Goal: Information Seeking & Learning: Learn about a topic

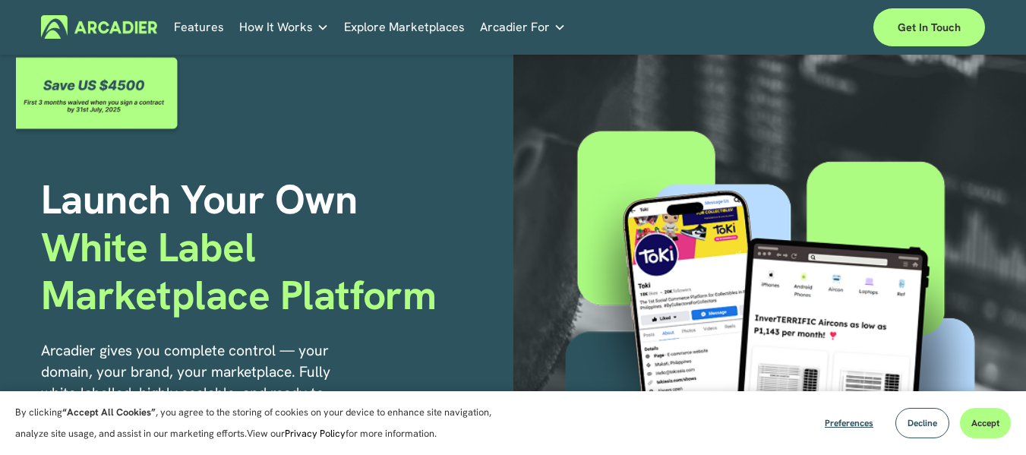
click at [988, 422] on span "Accept" at bounding box center [985, 423] width 28 height 12
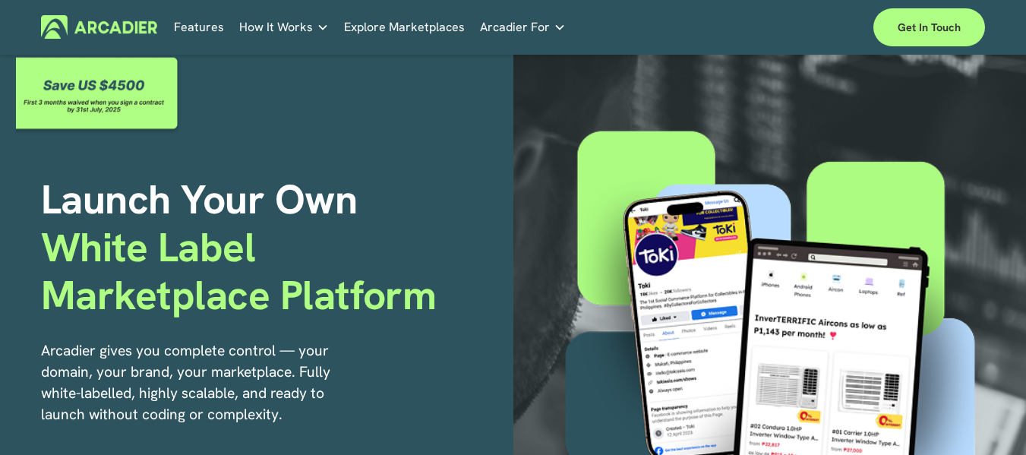
click at [0, 0] on link "Retail Marketplaces Whatever you are offering to your customer, we bring it all…" at bounding box center [0, 0] width 0 height 0
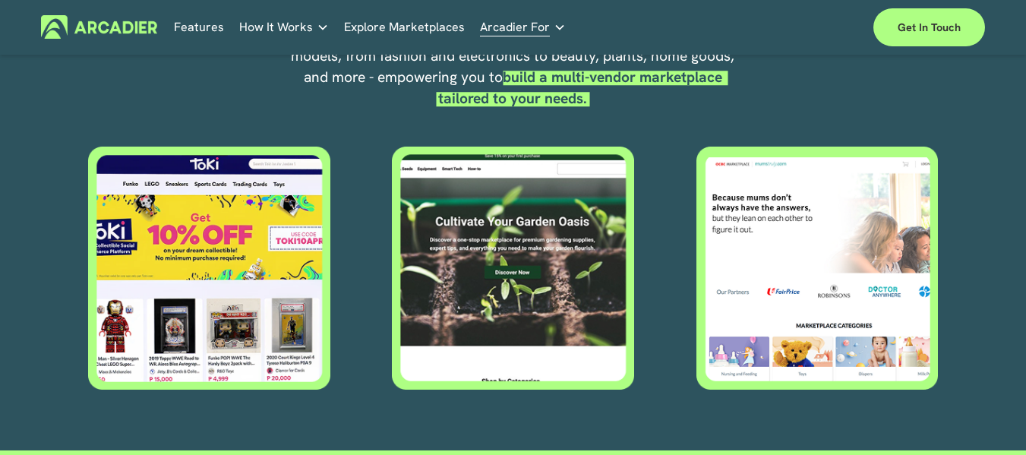
scroll to position [632, 0]
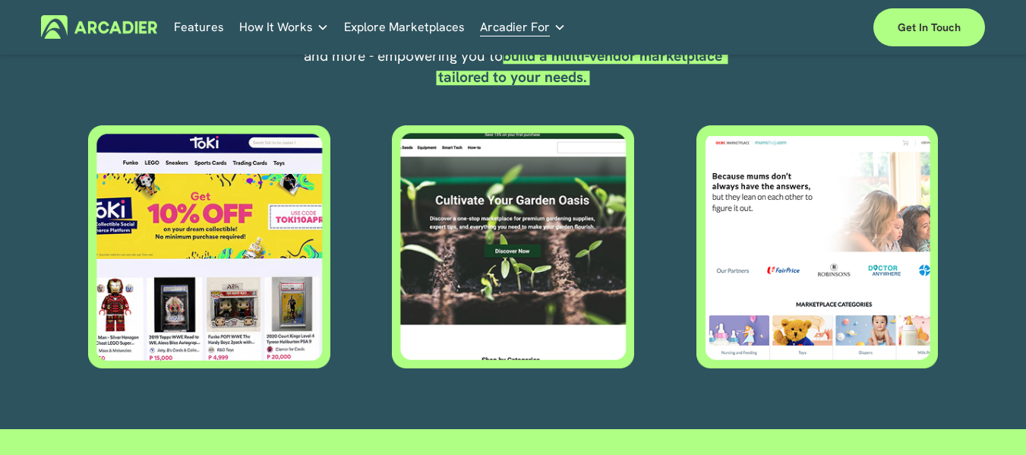
click at [218, 289] on div at bounding box center [209, 247] width 244 height 244
click at [0, 0] on div "Case Studies Read about game-changing marketplace solutions." at bounding box center [0, 0] width 0 height 0
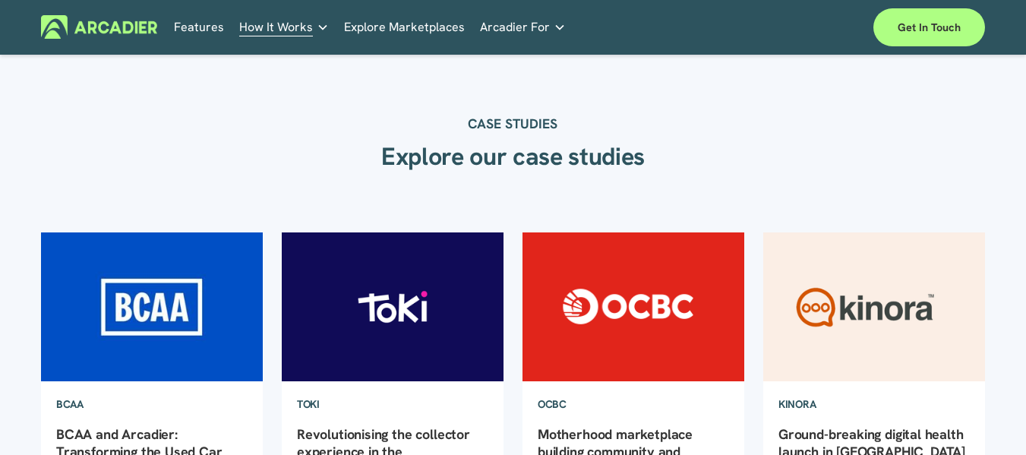
scroll to position [127, 0]
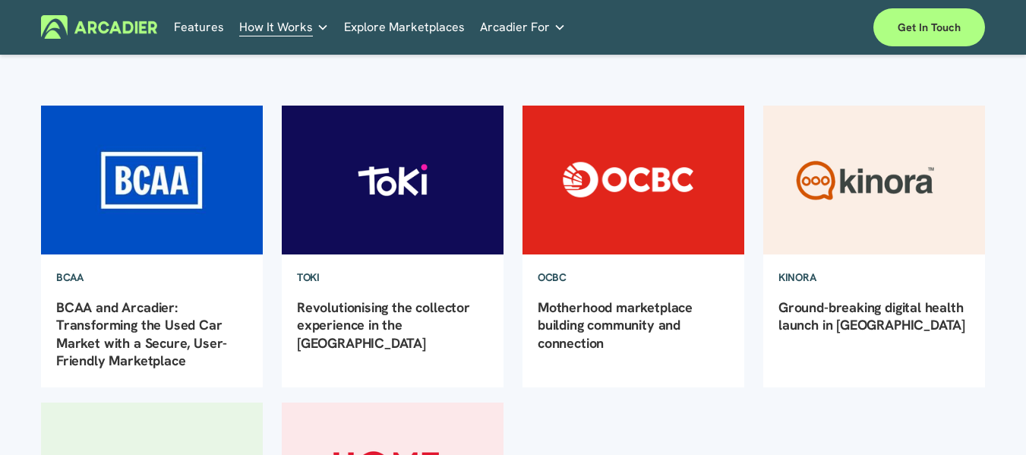
click at [393, 171] on img at bounding box center [393, 180] width 224 height 150
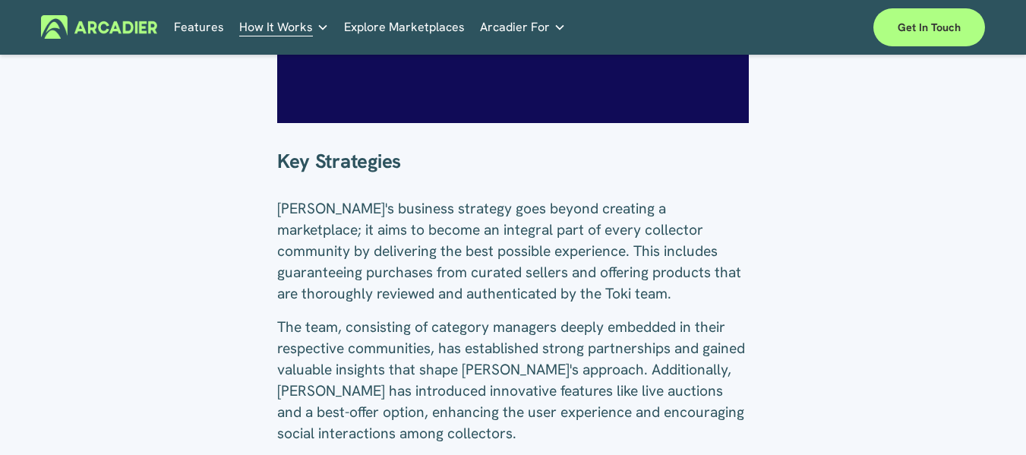
scroll to position [632, 0]
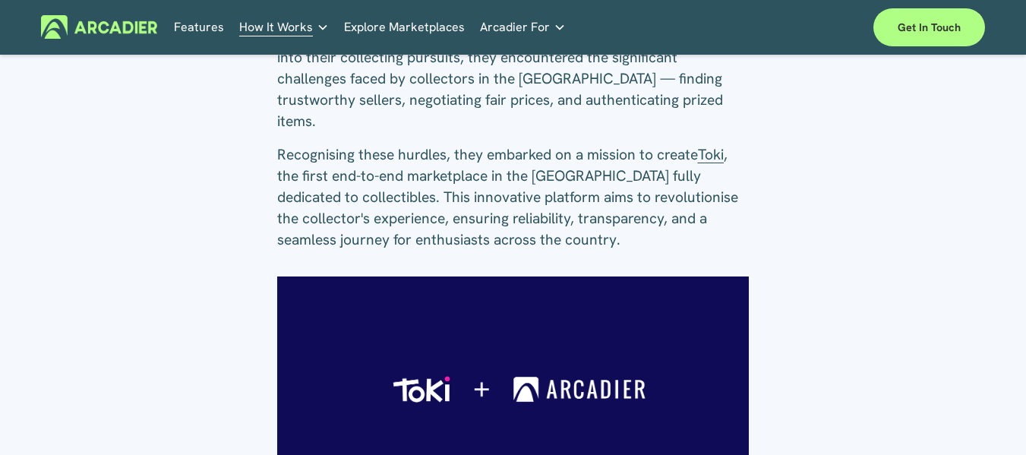
click at [721, 145] on span "Toki" at bounding box center [711, 154] width 26 height 19
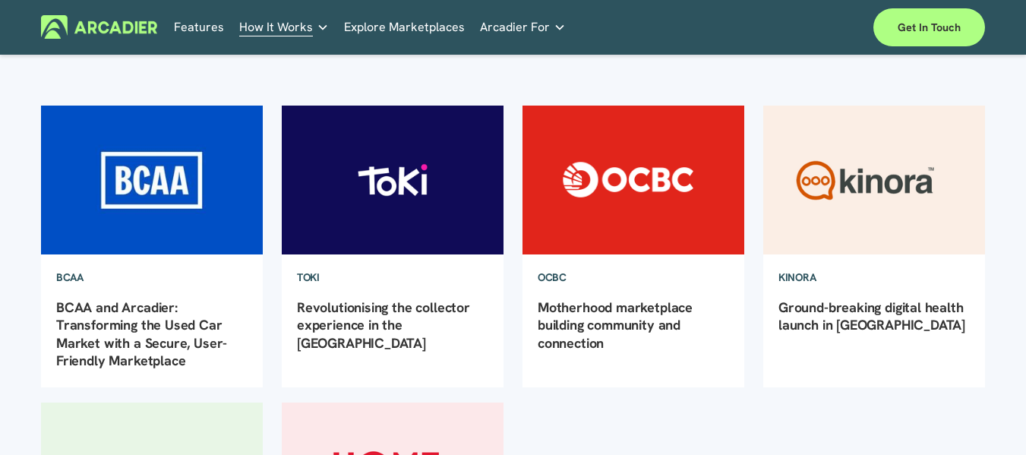
click at [827, 174] on img at bounding box center [874, 180] width 224 height 150
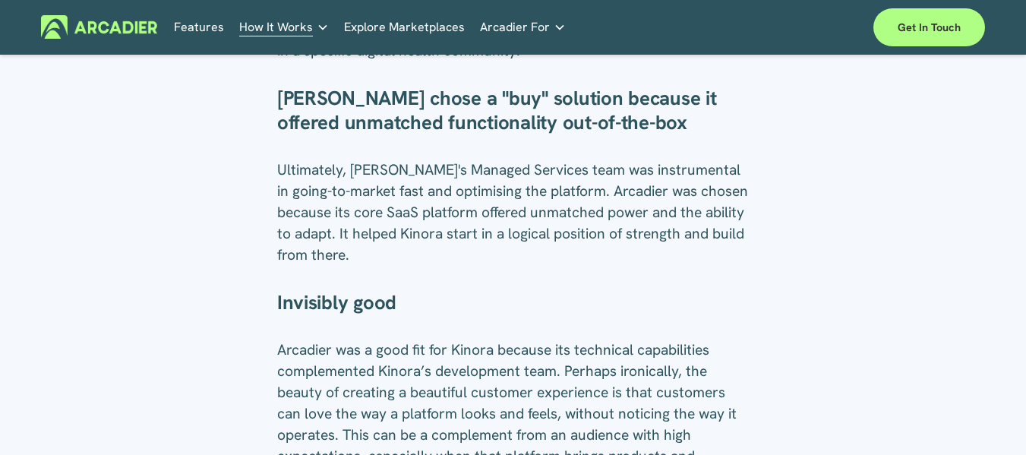
scroll to position [1519, 0]
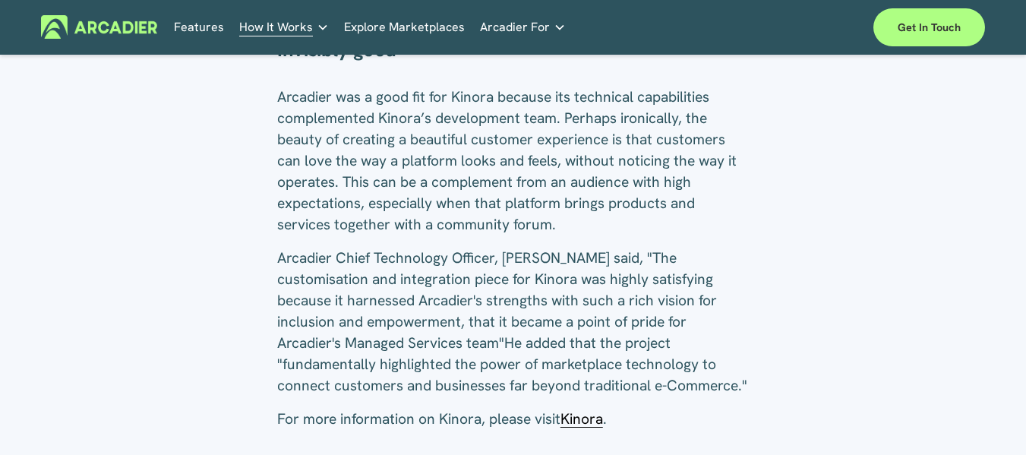
click at [597, 409] on span "Kinora" at bounding box center [581, 418] width 43 height 19
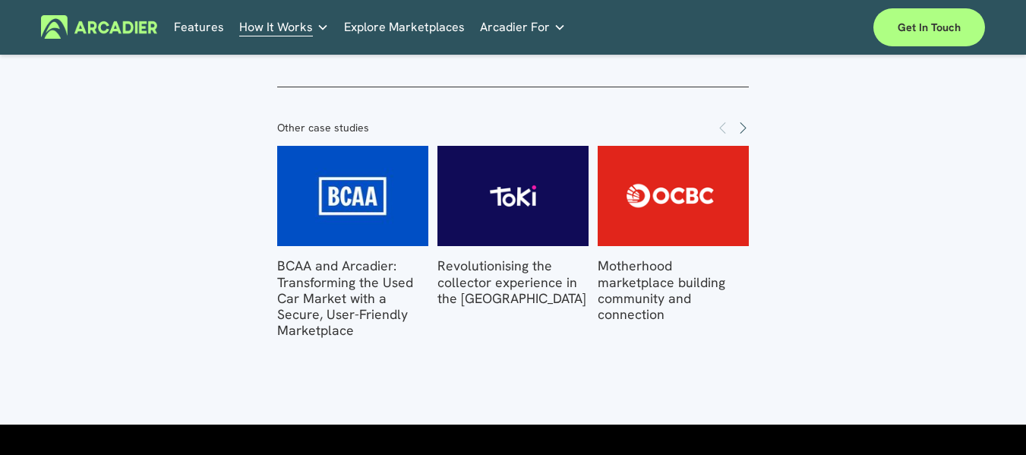
scroll to position [1898, 0]
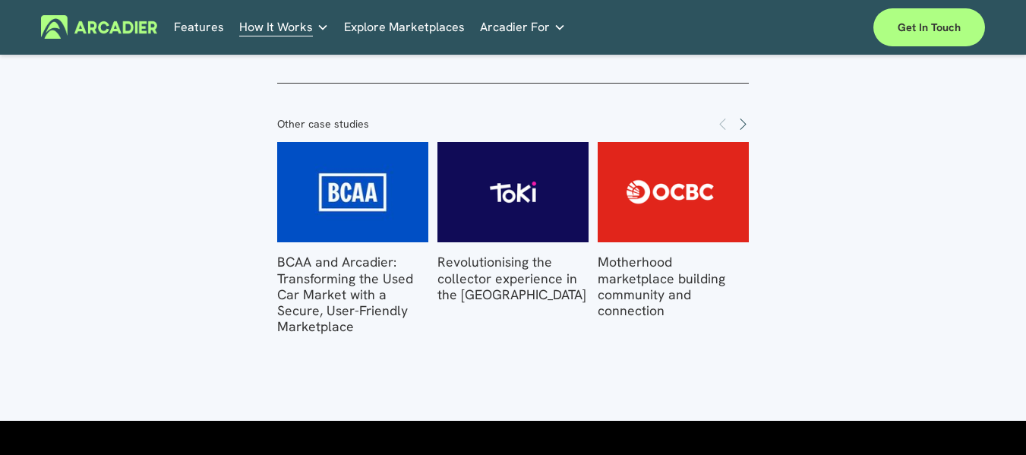
click at [706, 142] on img at bounding box center [673, 192] width 209 height 100
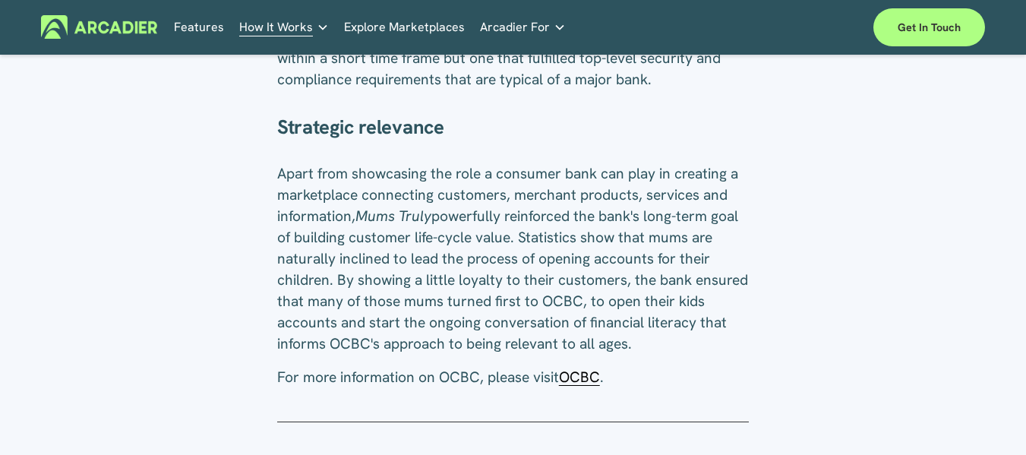
scroll to position [1266, 0]
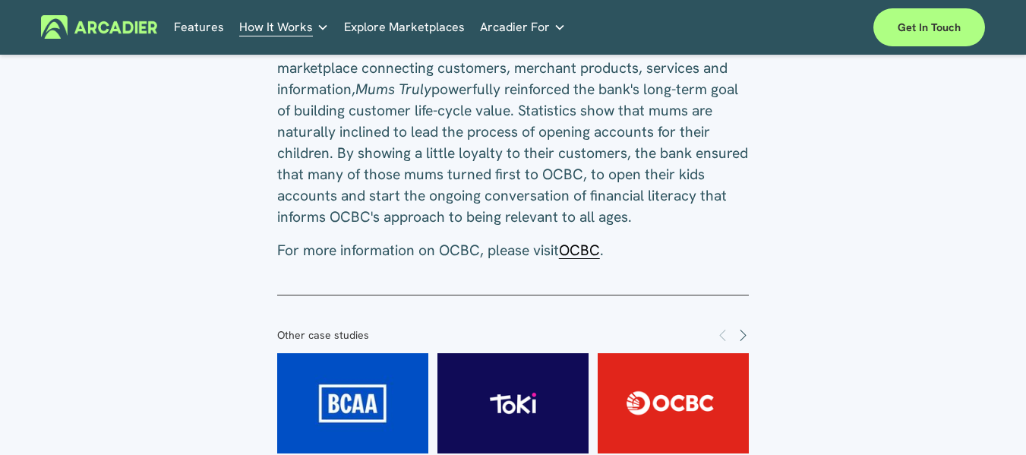
click at [596, 252] on span "OCBC" at bounding box center [579, 250] width 41 height 19
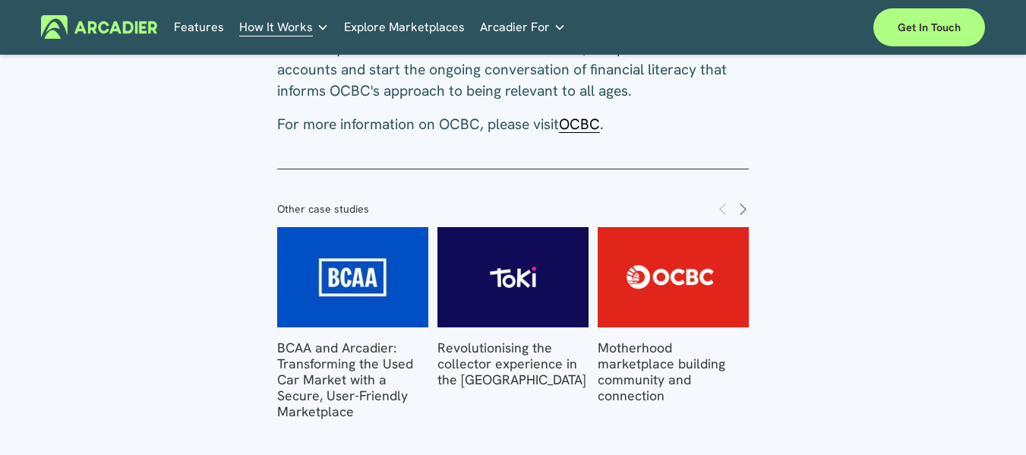
click at [321, 289] on img at bounding box center [352, 277] width 209 height 100
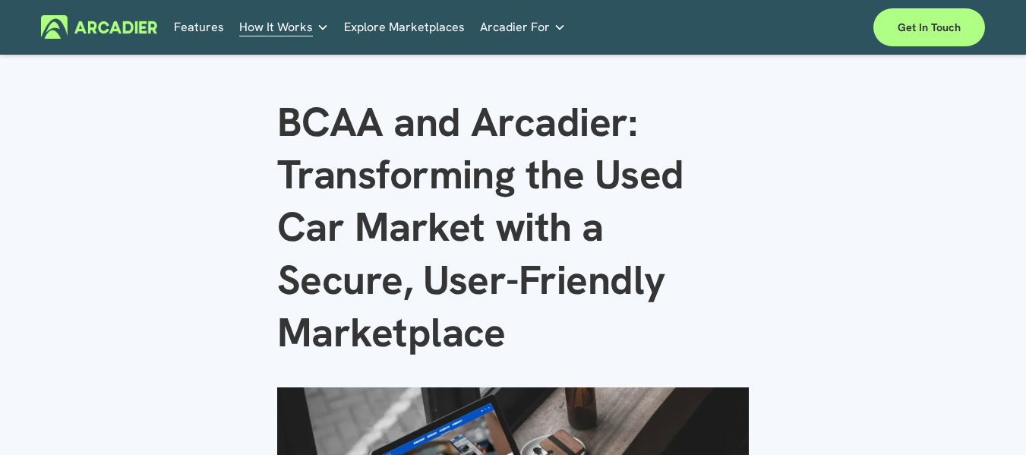
scroll to position [380, 0]
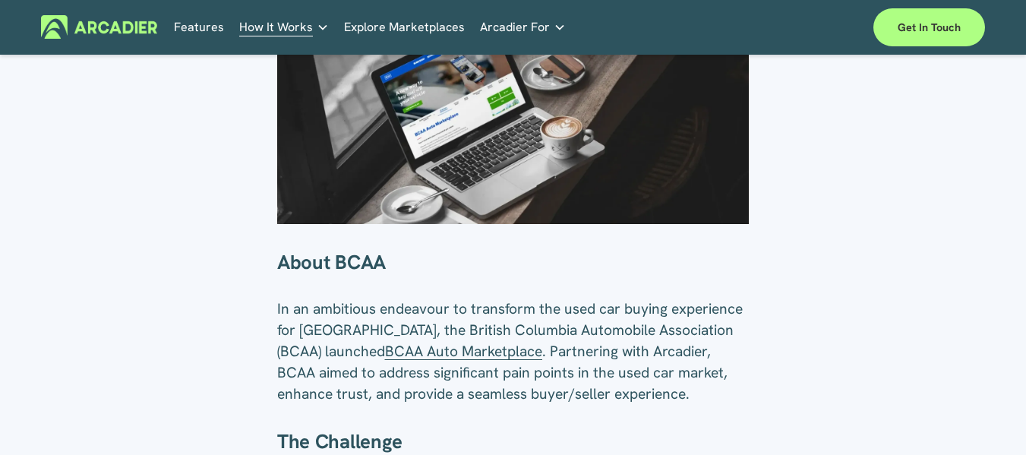
click at [468, 356] on span "BCAA Auto Marketplace" at bounding box center [463, 351] width 157 height 19
